Goal: Find specific page/section: Find specific page/section

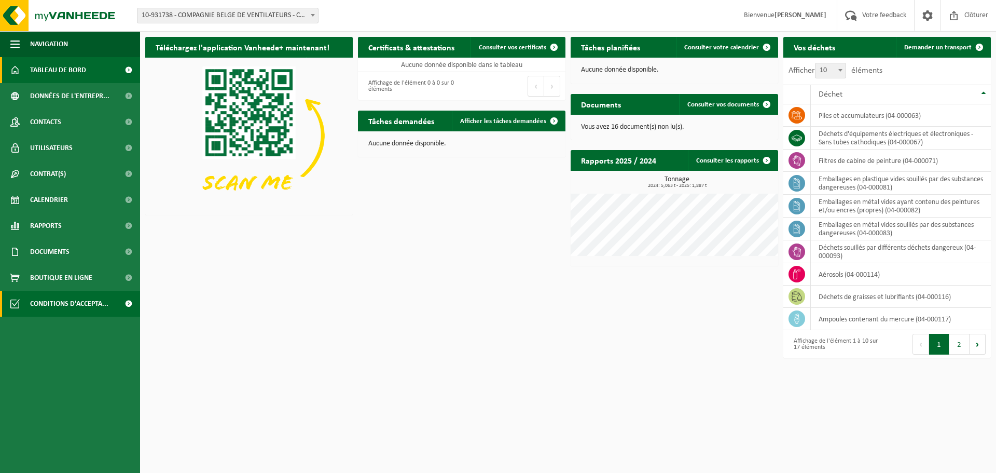
click at [61, 303] on span "Conditions d'accepta..." at bounding box center [69, 304] width 78 height 26
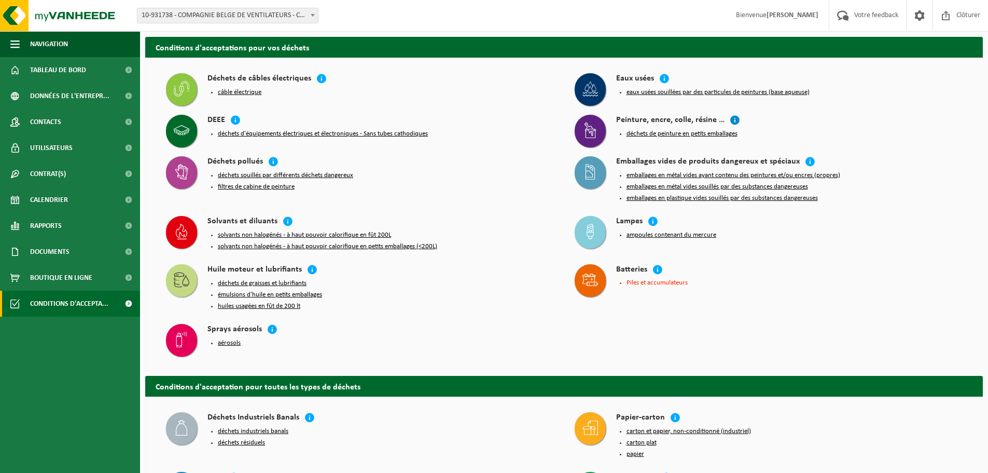
click at [734, 121] on icon at bounding box center [735, 120] width 10 height 10
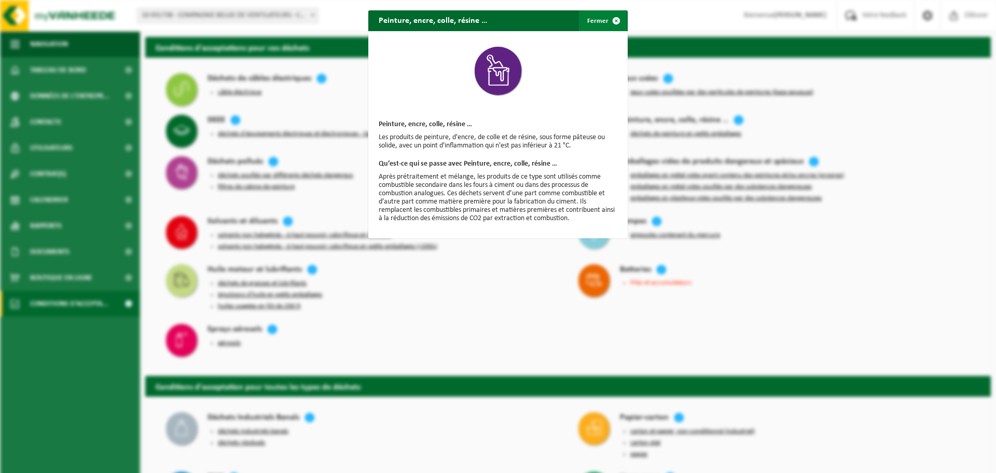
click at [606, 19] on span "button" at bounding box center [616, 20] width 21 height 21
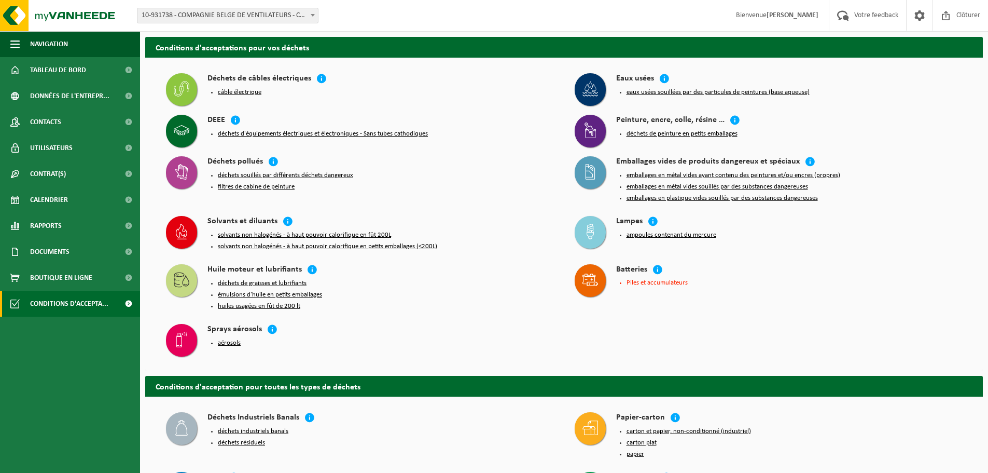
click at [642, 135] on button "déchets de peinture en petits emballages" at bounding box center [682, 134] width 111 height 8
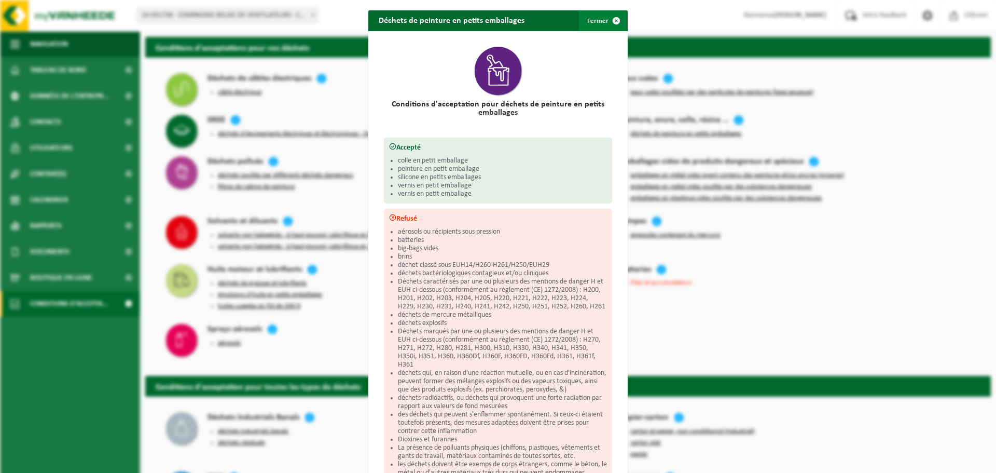
click at [594, 19] on button "Fermer" at bounding box center [603, 20] width 48 height 21
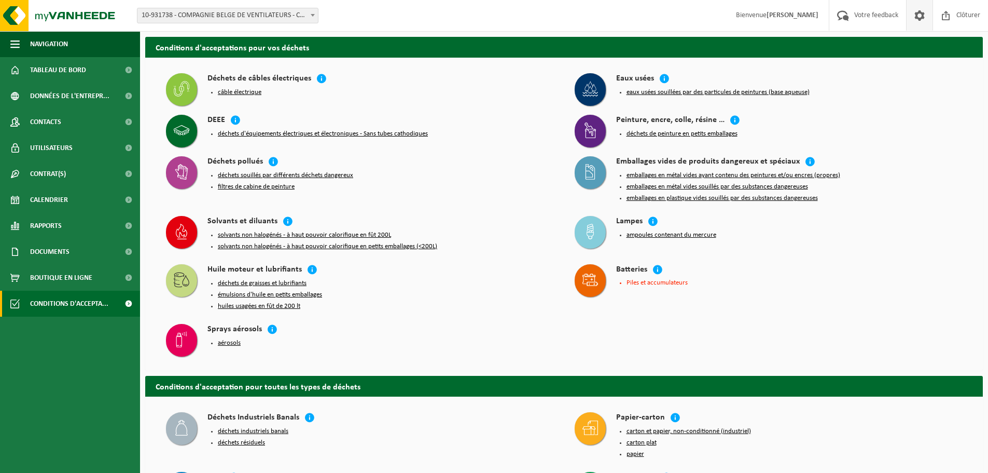
click at [918, 19] on span at bounding box center [920, 15] width 16 height 31
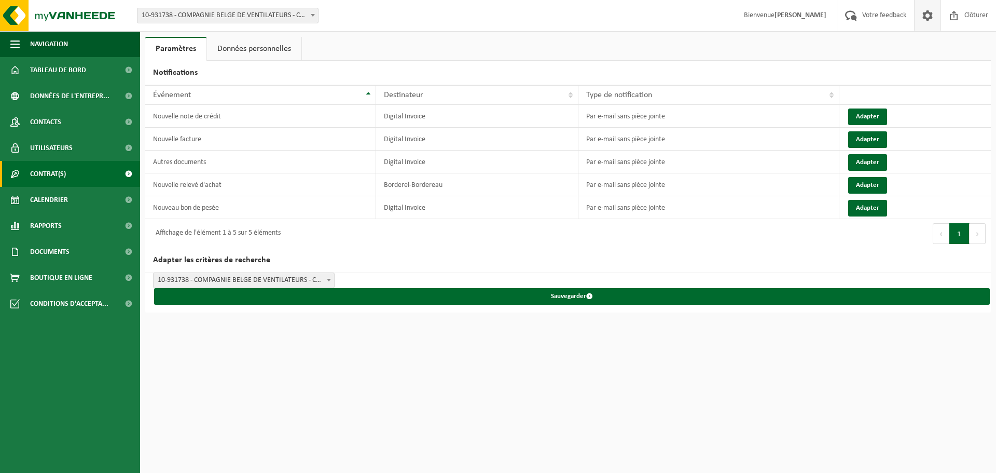
click at [81, 181] on link "Contrat(s)" at bounding box center [70, 174] width 140 height 26
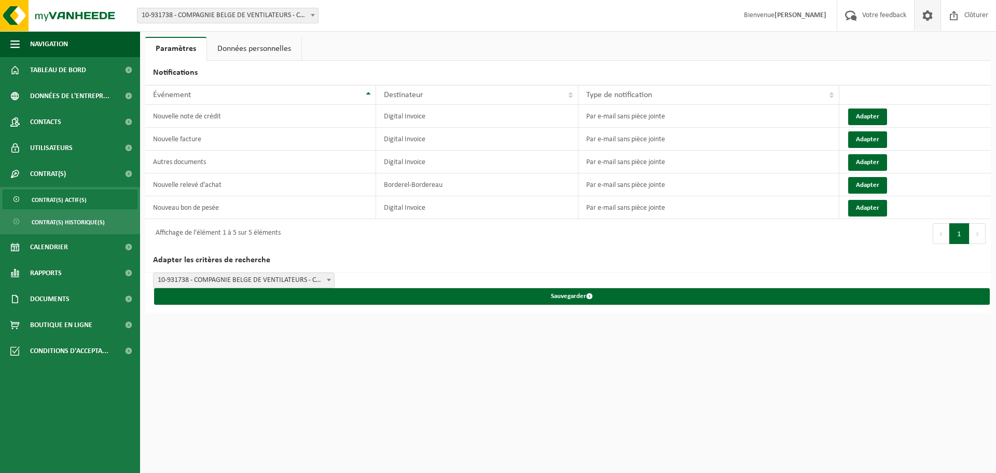
click at [75, 199] on span "Contrat(s) actif(s)" at bounding box center [59, 200] width 55 height 20
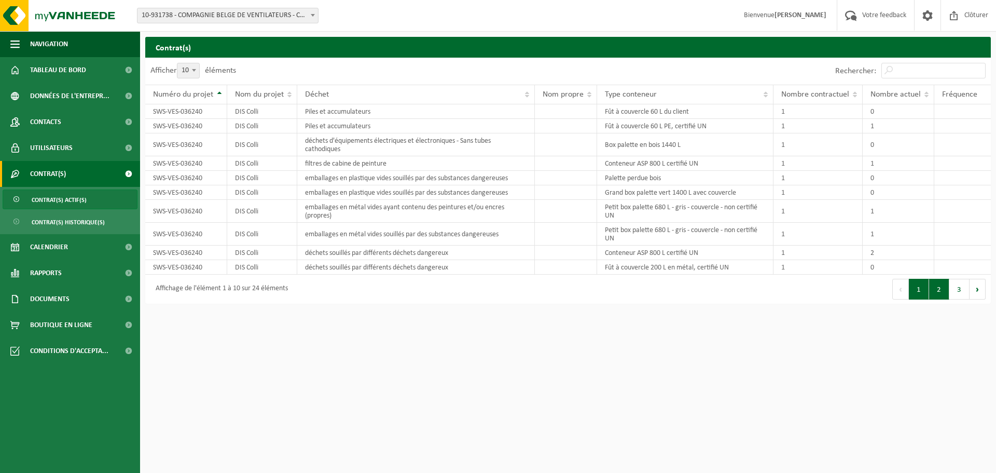
click at [942, 290] on button "2" at bounding box center [939, 289] width 20 height 21
